Goal: Information Seeking & Learning: Find specific fact

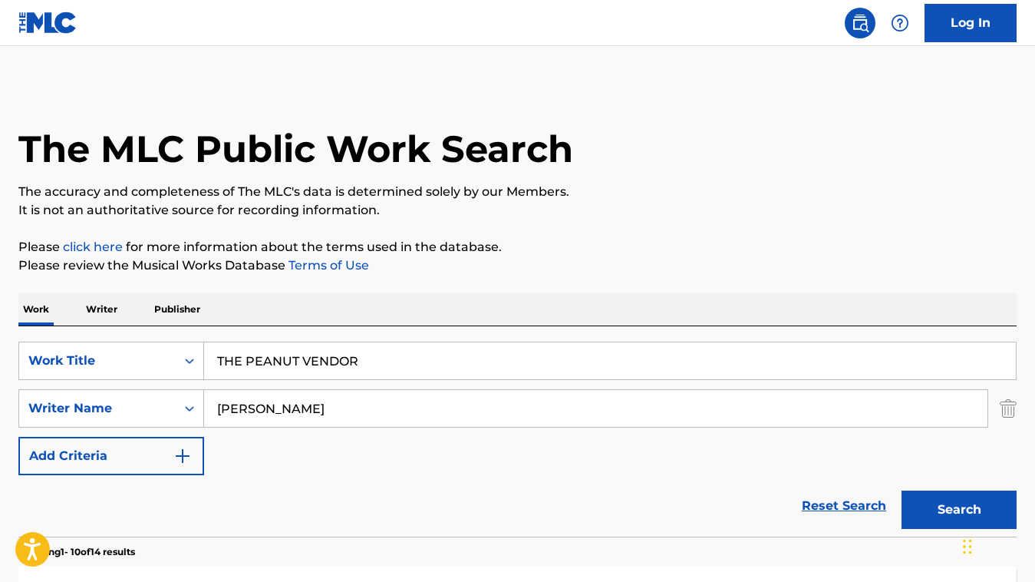
drag, startPoint x: 364, startPoint y: 364, endPoint x: 212, endPoint y: 348, distance: 152.8
click at [212, 348] on input "THE PEANUT VENDOR" at bounding box center [610, 360] width 812 height 37
paste input "Meant to Live"
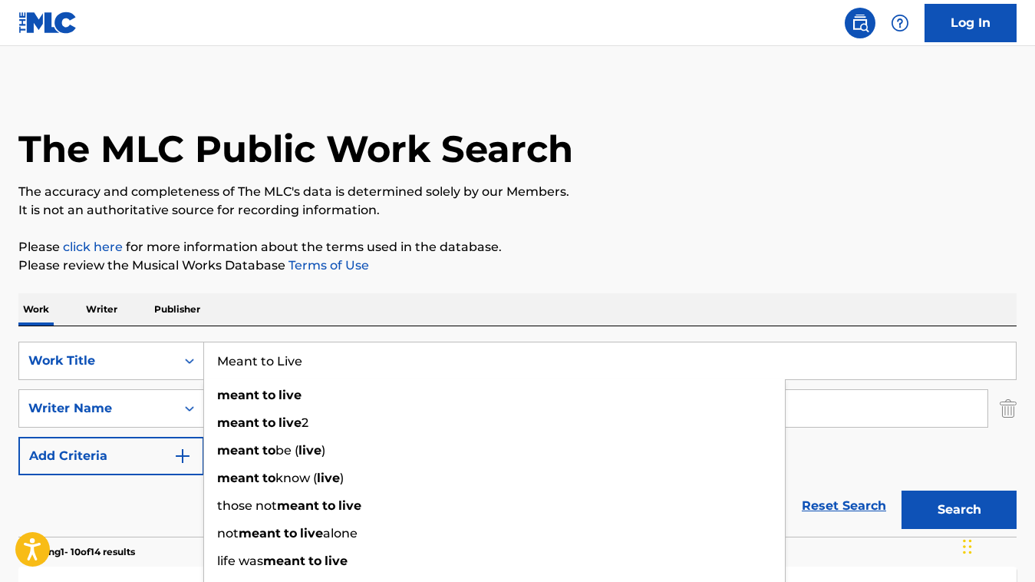
type input "Meant to Live"
click at [164, 501] on div "Reset Search Search" at bounding box center [517, 505] width 998 height 61
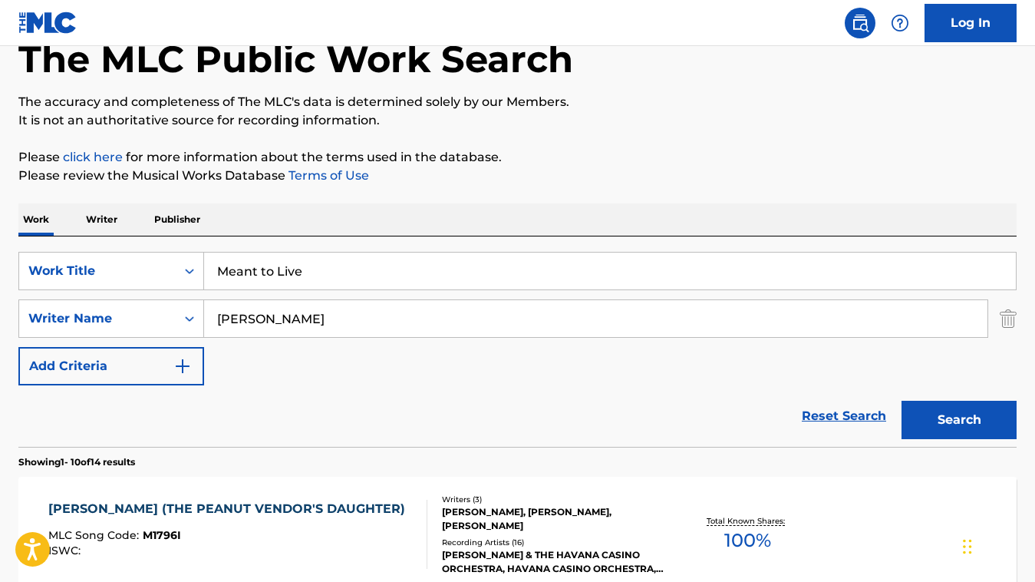
scroll to position [137, 0]
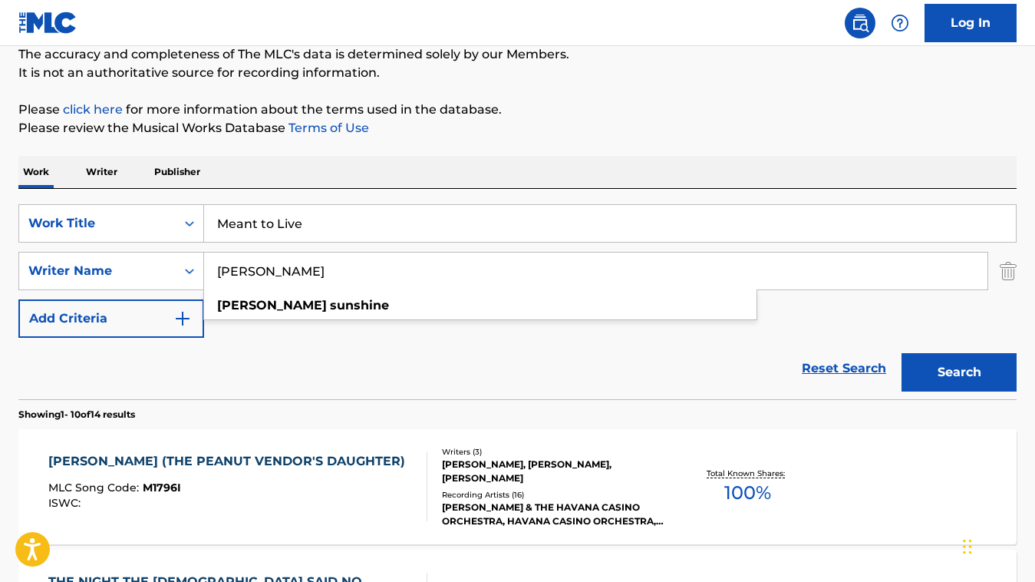
drag, startPoint x: 404, startPoint y: 259, endPoint x: 418, endPoint y: 284, distance: 28.2
click at [417, 284] on input "[PERSON_NAME]" at bounding box center [596, 270] width 784 height 37
paste input "[PERSON_NAME]"
click at [902, 353] on button "Search" at bounding box center [959, 372] width 115 height 38
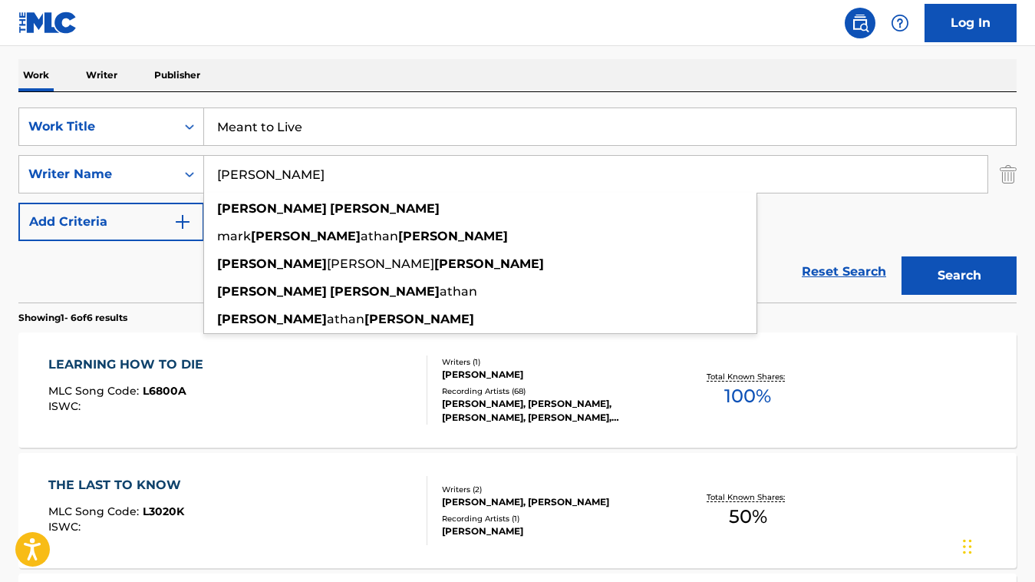
scroll to position [231, 0]
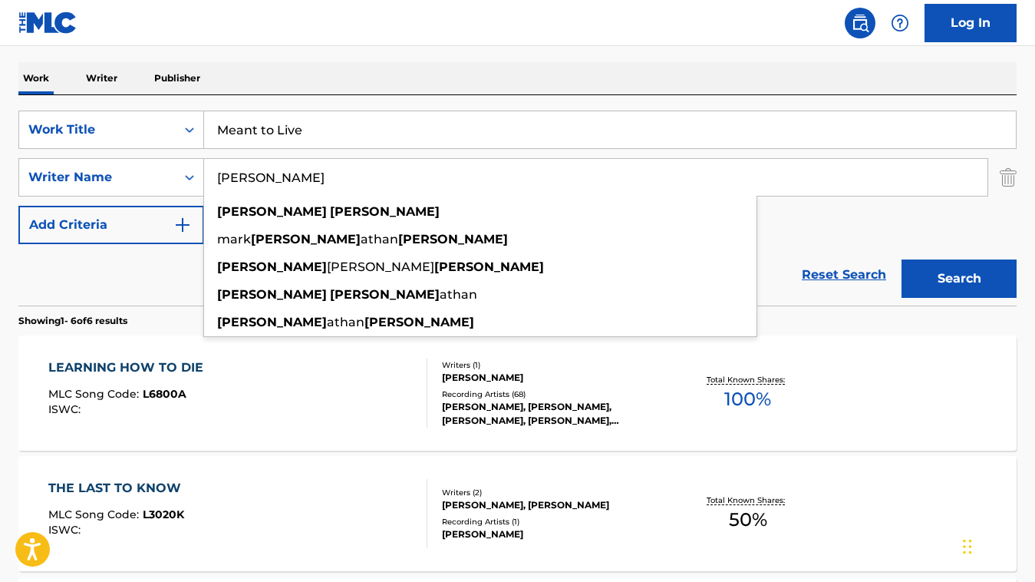
click at [236, 182] on input "[PERSON_NAME]" at bounding box center [596, 177] width 784 height 37
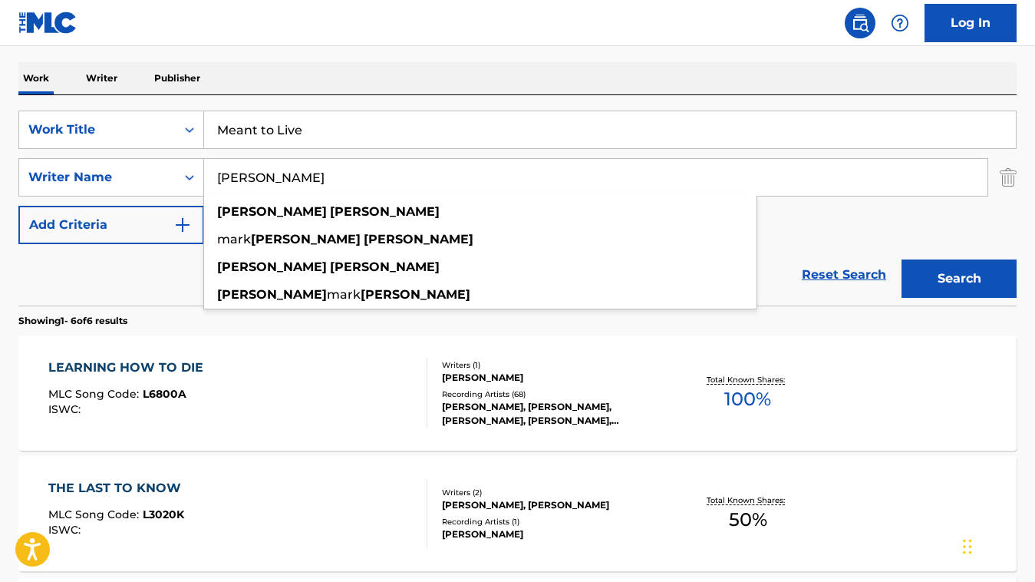
type input "[PERSON_NAME]"
click at [902, 259] on button "Search" at bounding box center [959, 278] width 115 height 38
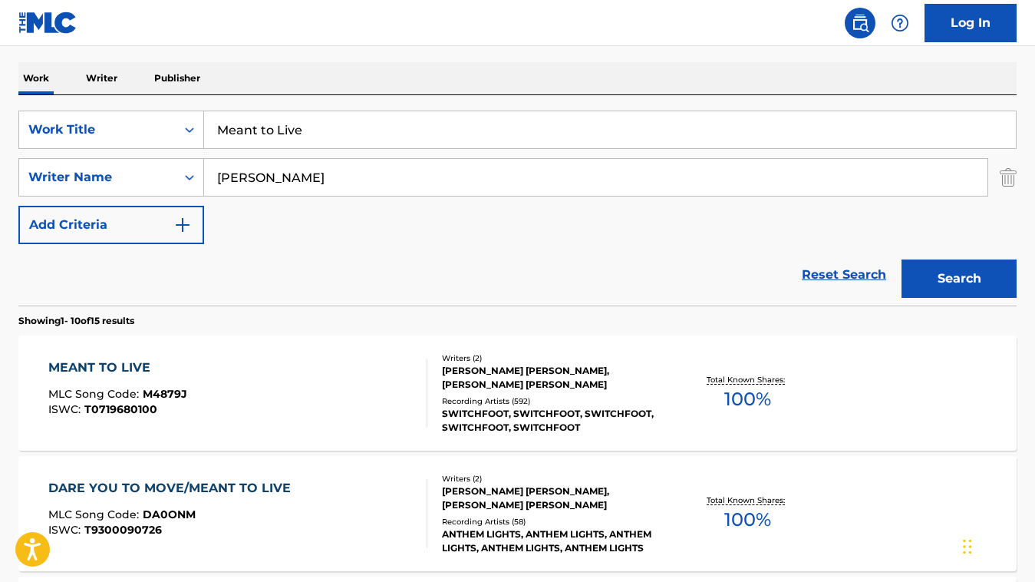
click at [341, 335] on div "MEANT TO LIVE MLC Song Code : M4879J ISWC : T0719680100 Writers ( 2 ) [PERSON_N…" at bounding box center [517, 392] width 998 height 115
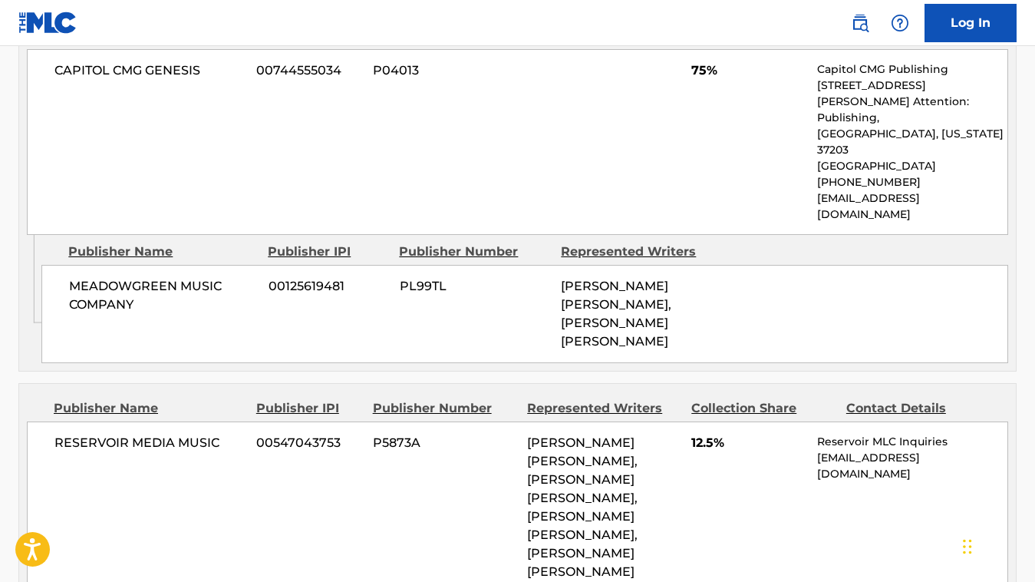
scroll to position [1024, 0]
